Goal: Task Accomplishment & Management: Use online tool/utility

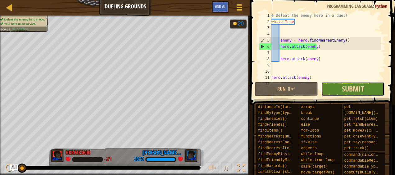
click at [348, 87] on span "Submit" at bounding box center [353, 89] width 22 height 10
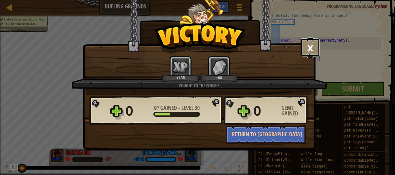
click at [310, 43] on button "×" at bounding box center [309, 47] width 19 height 19
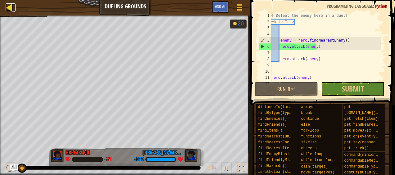
click at [9, 8] on div at bounding box center [10, 7] width 8 height 8
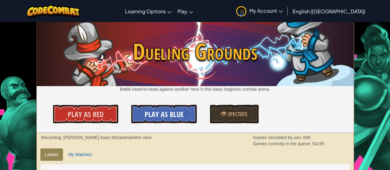
click at [148, 107] on link "Play As Blue" at bounding box center [163, 114] width 65 height 19
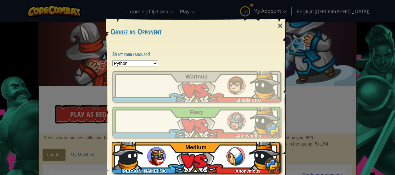
click at [206, 152] on div "[PERSON_NAME] 500 Anonymous Medium" at bounding box center [196, 157] width 168 height 31
